Goal: Information Seeking & Learning: Learn about a topic

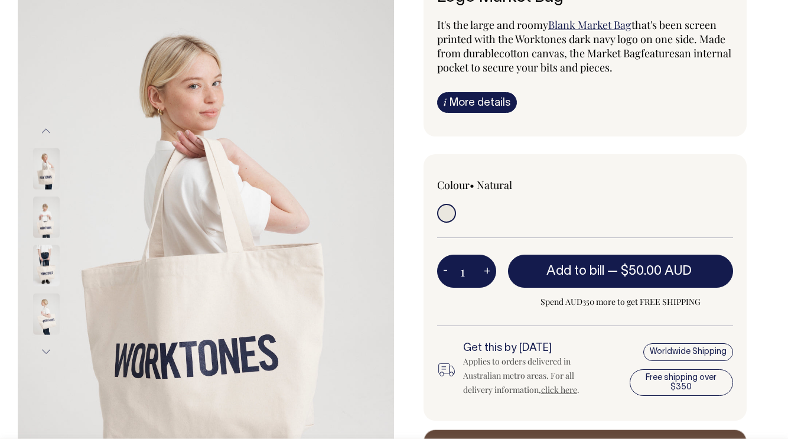
scroll to position [103, 0]
click at [460, 103] on link "i More details" at bounding box center [477, 102] width 80 height 21
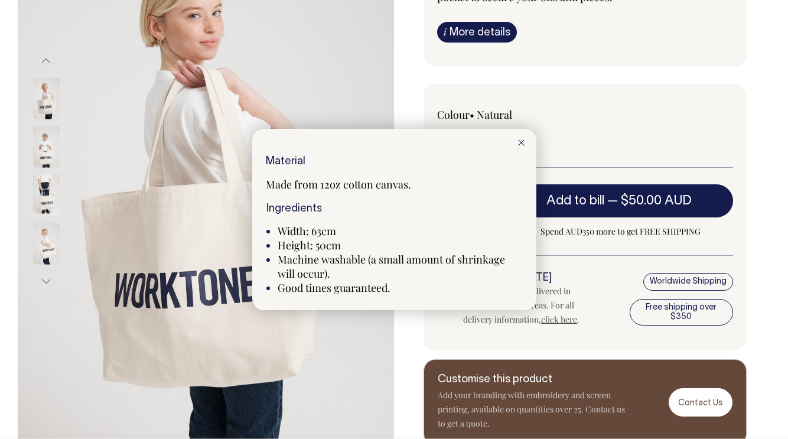
scroll to position [173, 0]
click at [44, 150] on div at bounding box center [394, 219] width 788 height 439
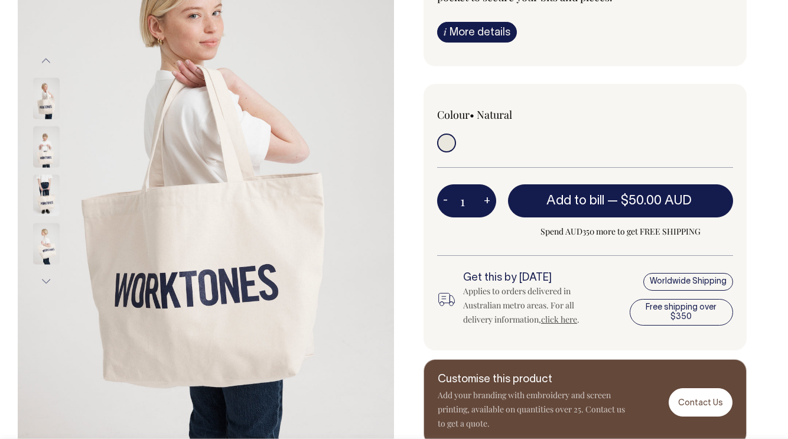
click at [44, 158] on img at bounding box center [46, 146] width 27 height 41
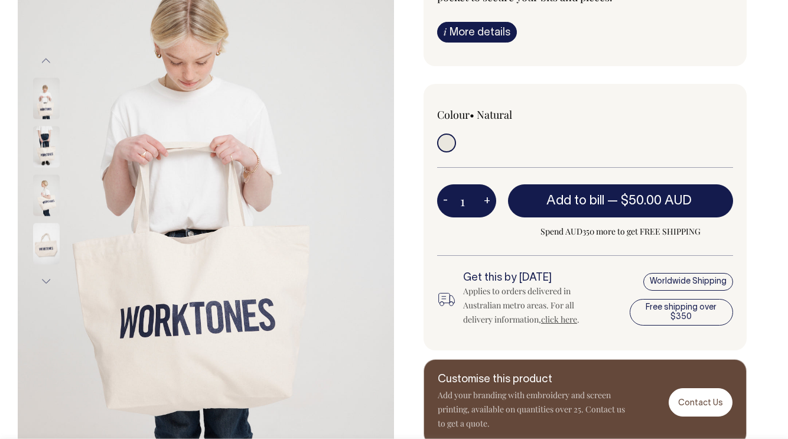
click at [50, 196] on img at bounding box center [46, 194] width 27 height 41
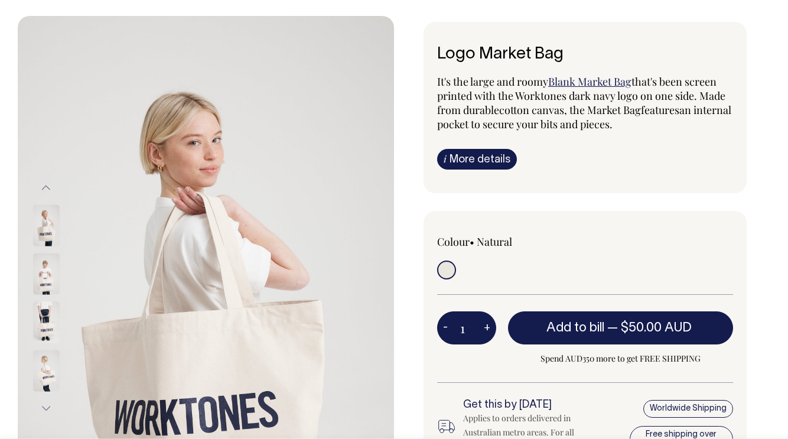
scroll to position [47, 0]
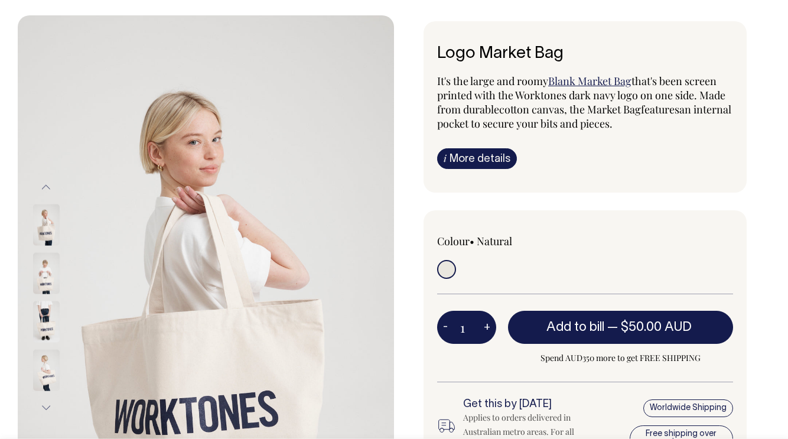
click at [490, 159] on link "i More details" at bounding box center [477, 158] width 80 height 21
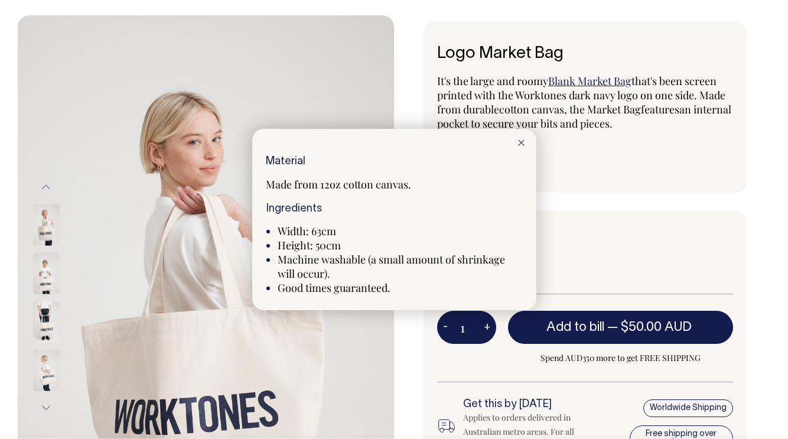
click at [522, 144] on line at bounding box center [521, 142] width 5 height 5
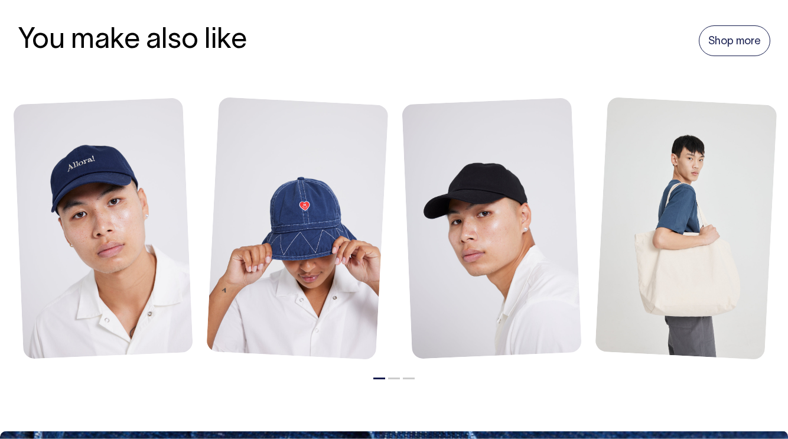
scroll to position [691, 0]
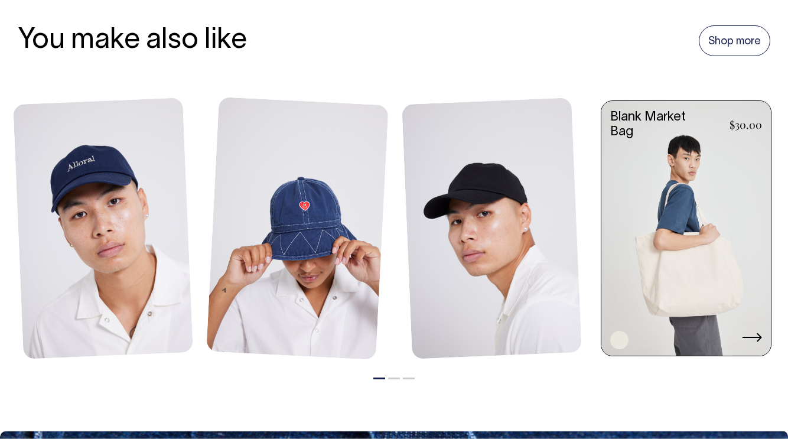
click at [658, 236] on link at bounding box center [687, 229] width 170 height 257
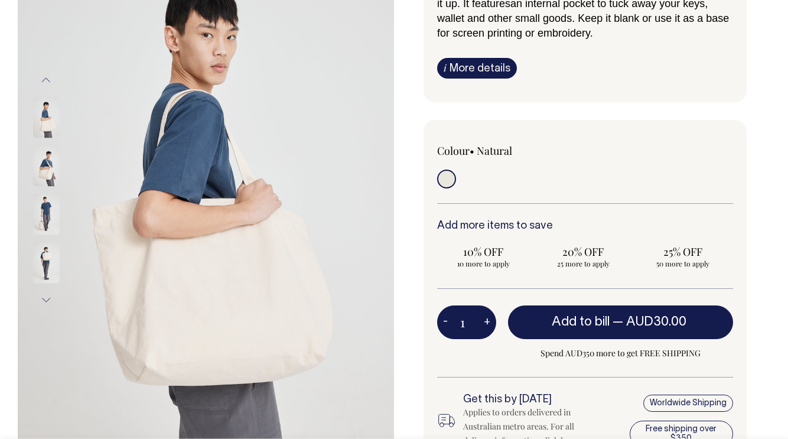
scroll to position [155, 0]
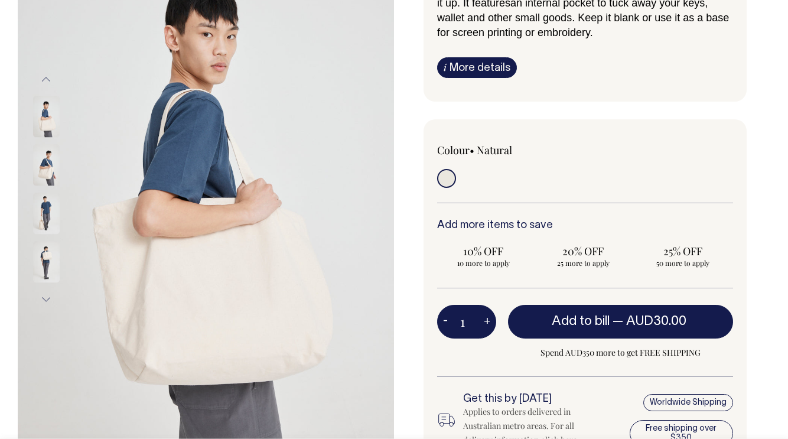
click at [472, 72] on link "i More details" at bounding box center [477, 67] width 80 height 21
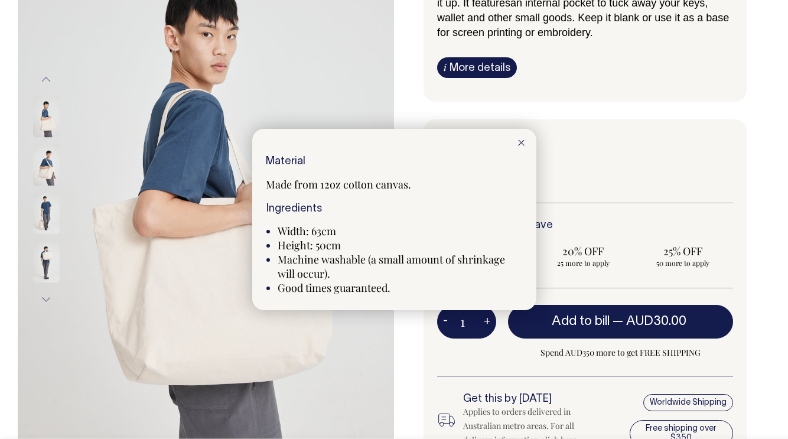
click at [618, 109] on div at bounding box center [394, 219] width 788 height 439
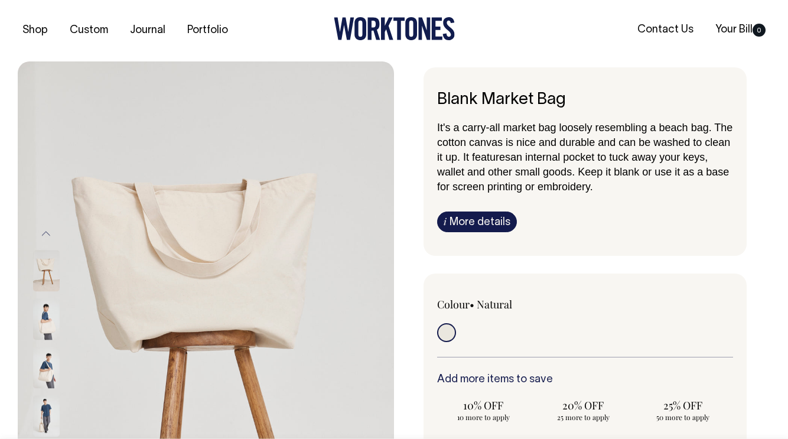
scroll to position [0, 0]
